Goal: Book appointment/travel/reservation

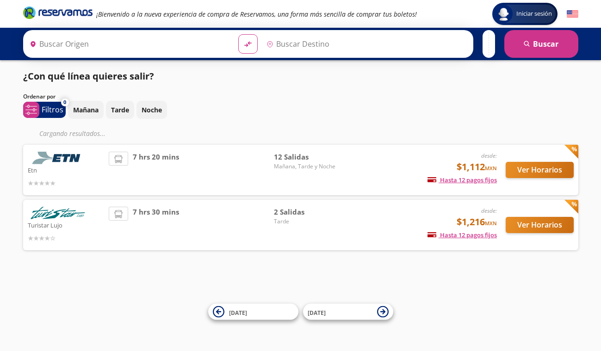
type input "[GEOGRAPHIC_DATA], [GEOGRAPHIC_DATA]"
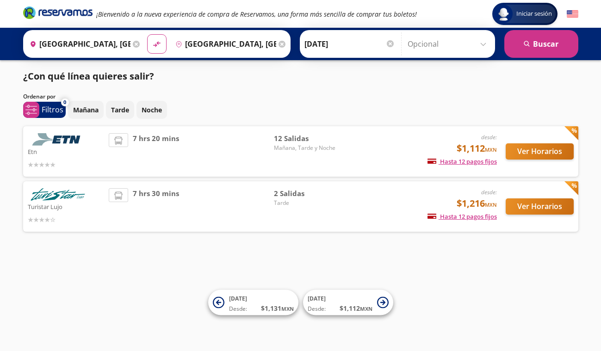
click at [531, 155] on button "Ver Horarios" at bounding box center [540, 151] width 68 height 16
type input "[GEOGRAPHIC_DATA], [GEOGRAPHIC_DATA]"
